Goal: Find specific page/section: Find specific page/section

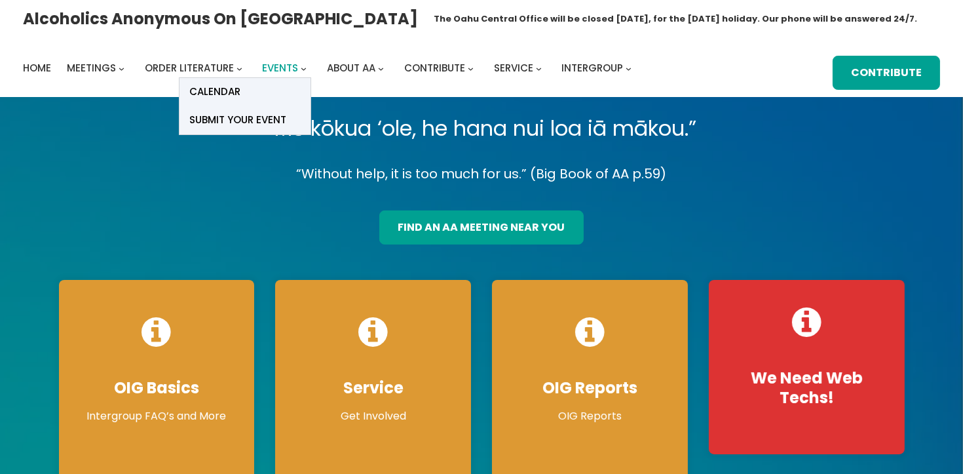
click at [290, 68] on span "Events" at bounding box center [281, 68] width 36 height 14
